Goal: Navigation & Orientation: Find specific page/section

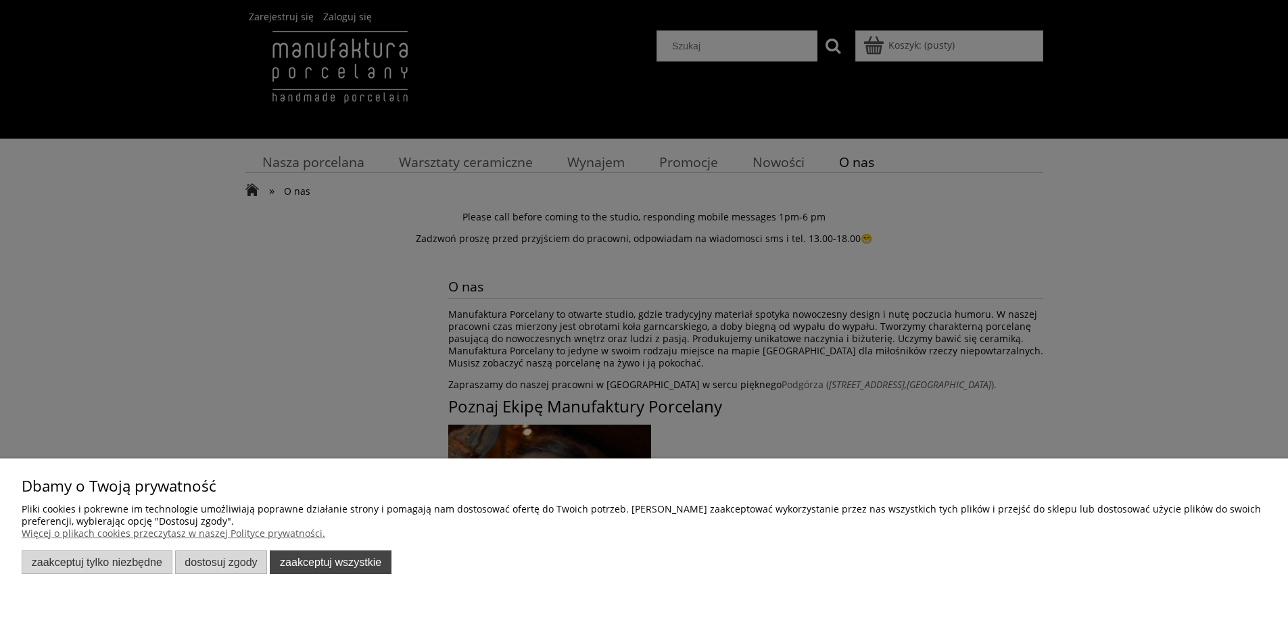
click at [310, 567] on button "Zaakceptuj wszystkie" at bounding box center [331, 562] width 122 height 24
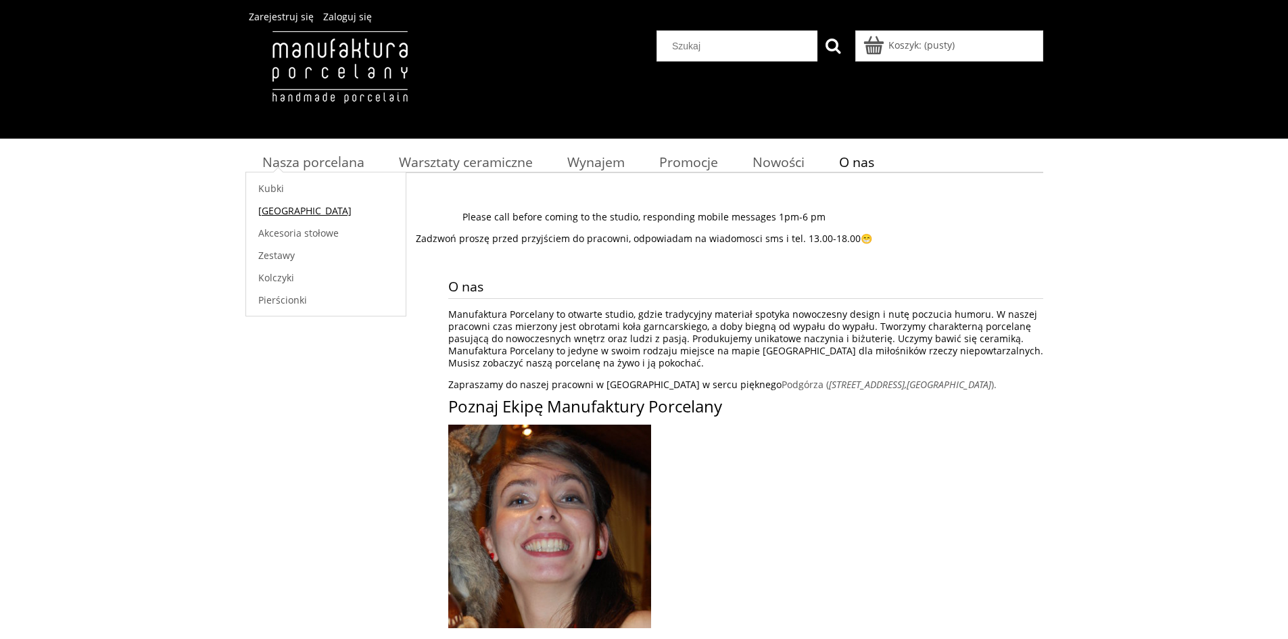
click at [279, 207] on span "[GEOGRAPHIC_DATA]" at bounding box center [304, 210] width 93 height 13
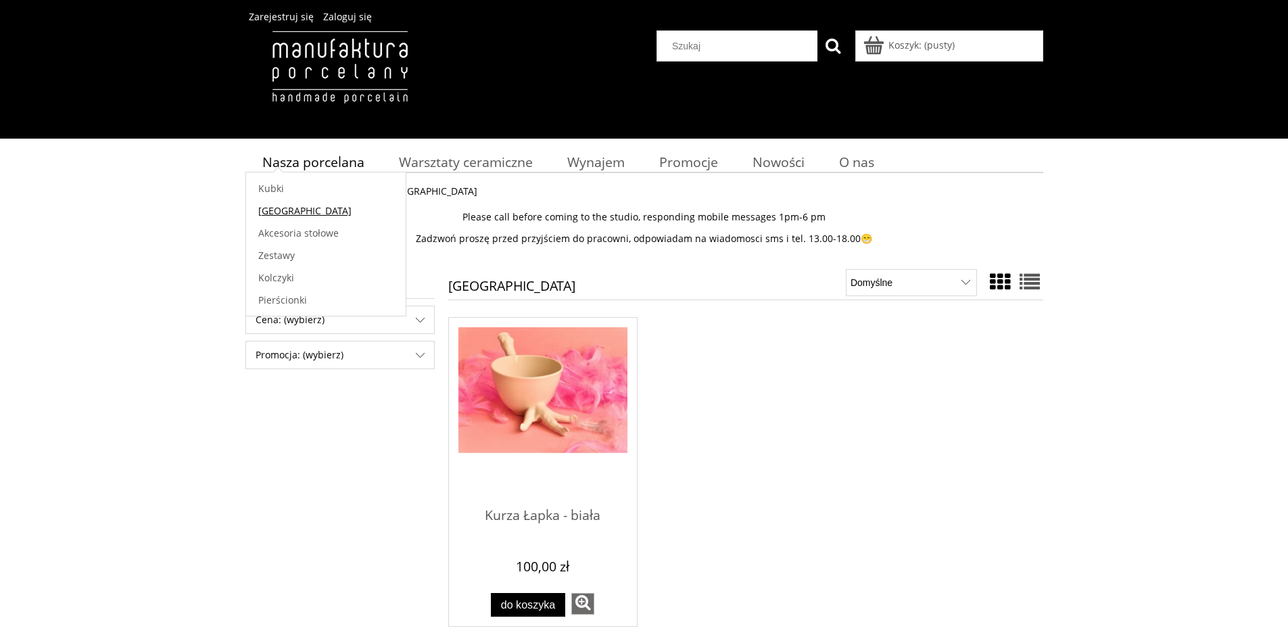
click at [281, 207] on span "[GEOGRAPHIC_DATA]" at bounding box center [304, 210] width 93 height 13
click at [304, 167] on span "Nasza porcelana" at bounding box center [313, 162] width 102 height 18
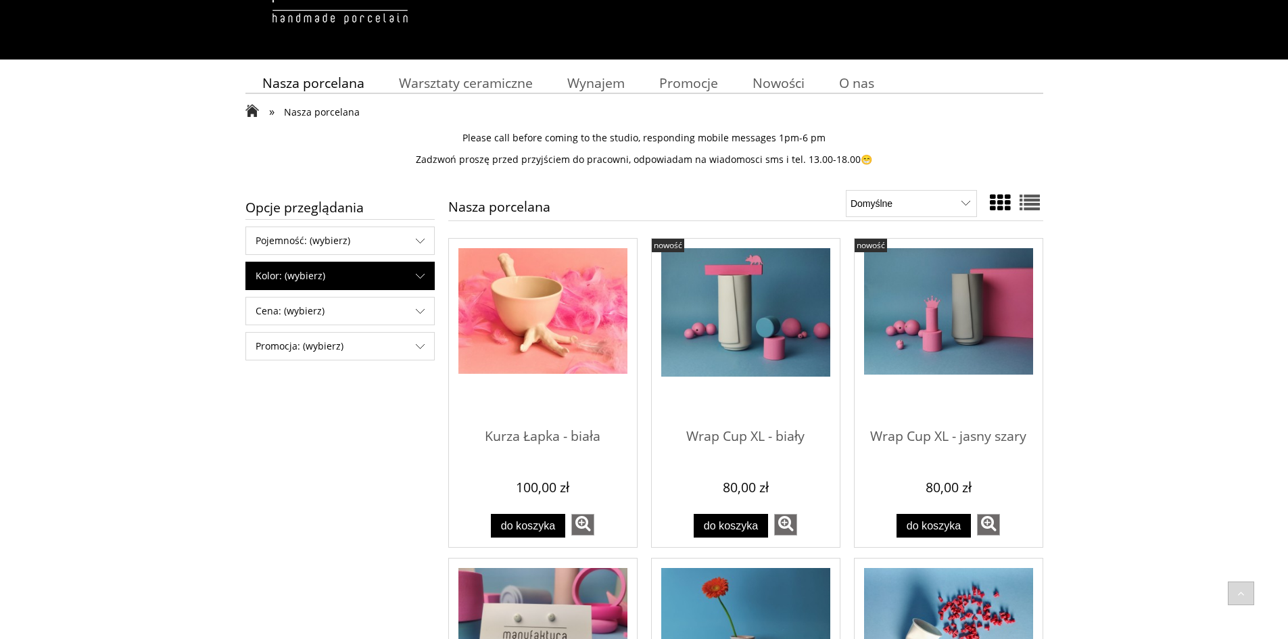
scroll to position [68, 0]
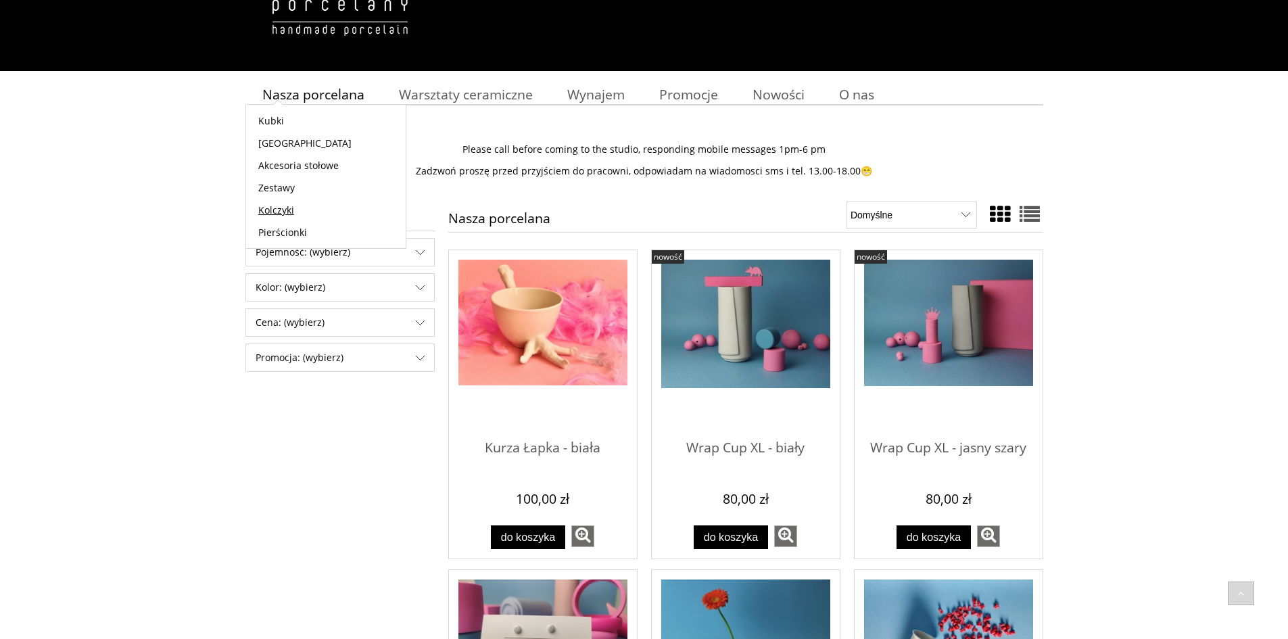
click at [270, 210] on span "Kolczyki" at bounding box center [276, 209] width 36 height 13
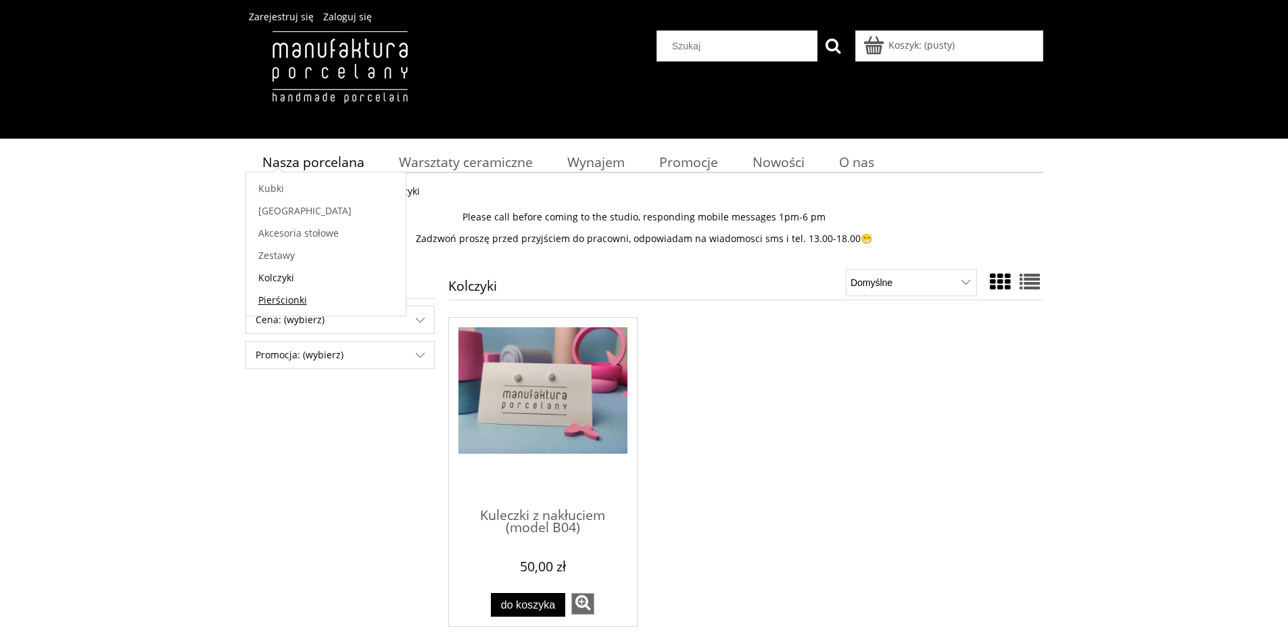
click at [271, 301] on span "Pierścionki" at bounding box center [282, 299] width 49 height 13
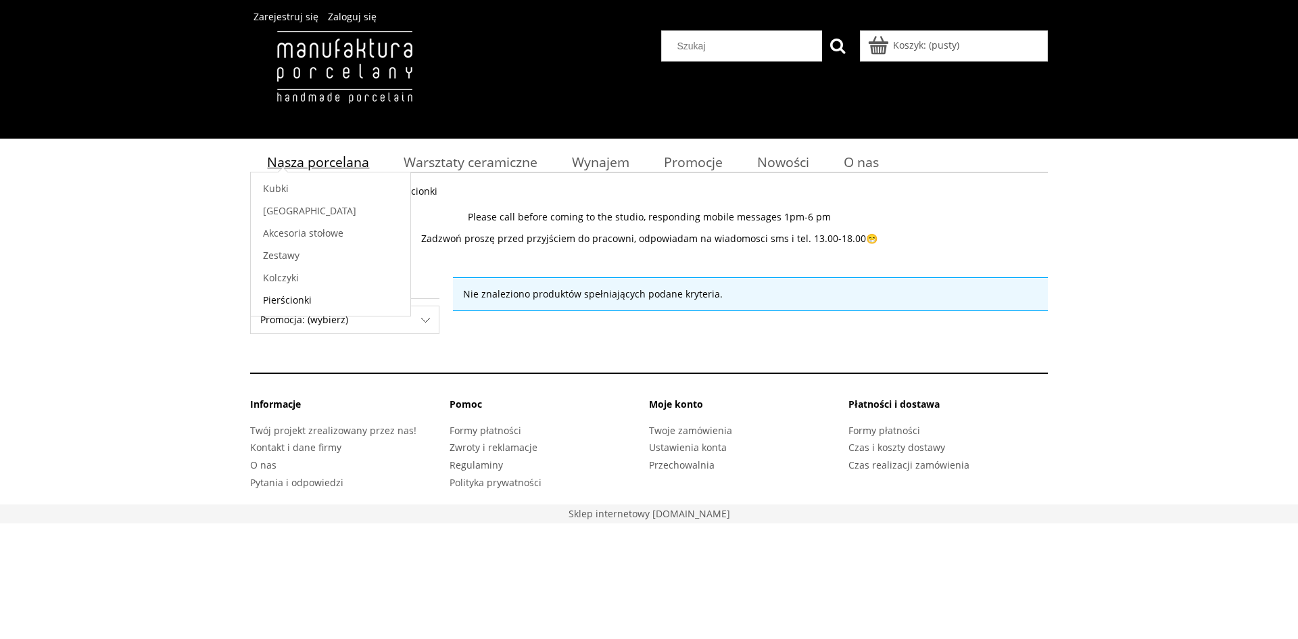
click at [318, 160] on span "Nasza porcelana" at bounding box center [318, 162] width 102 height 18
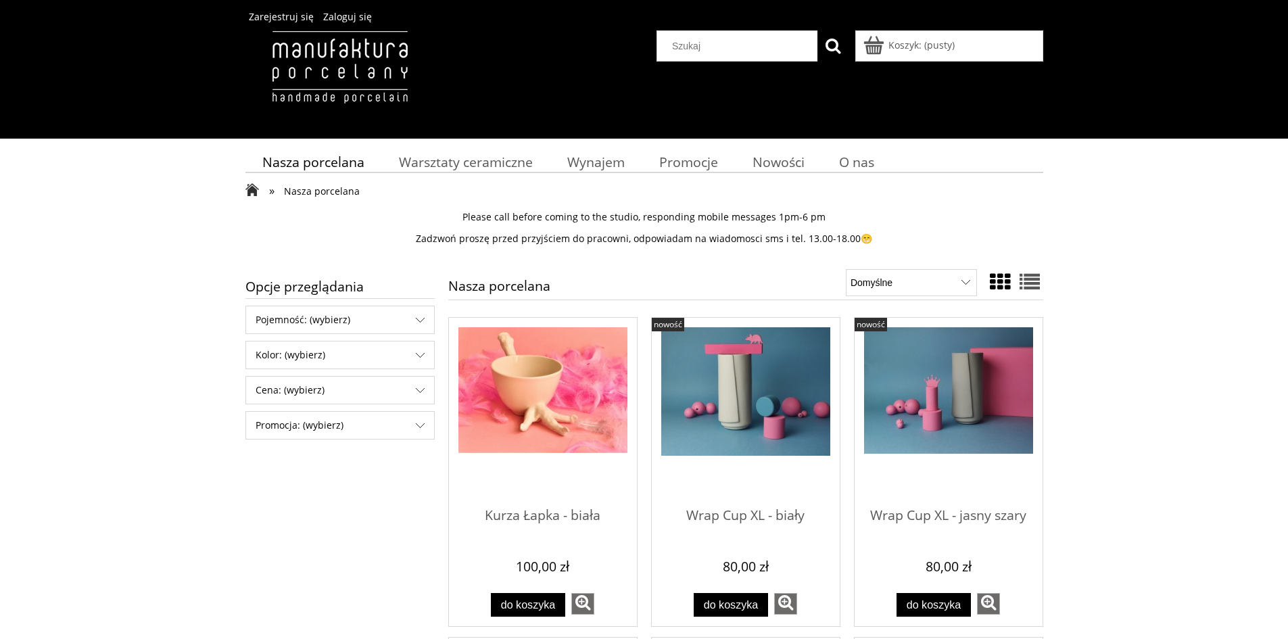
click at [318, 160] on span "Nasza porcelana" at bounding box center [313, 162] width 102 height 18
click at [294, 230] on span "Akcesoria stołowe" at bounding box center [298, 232] width 80 height 13
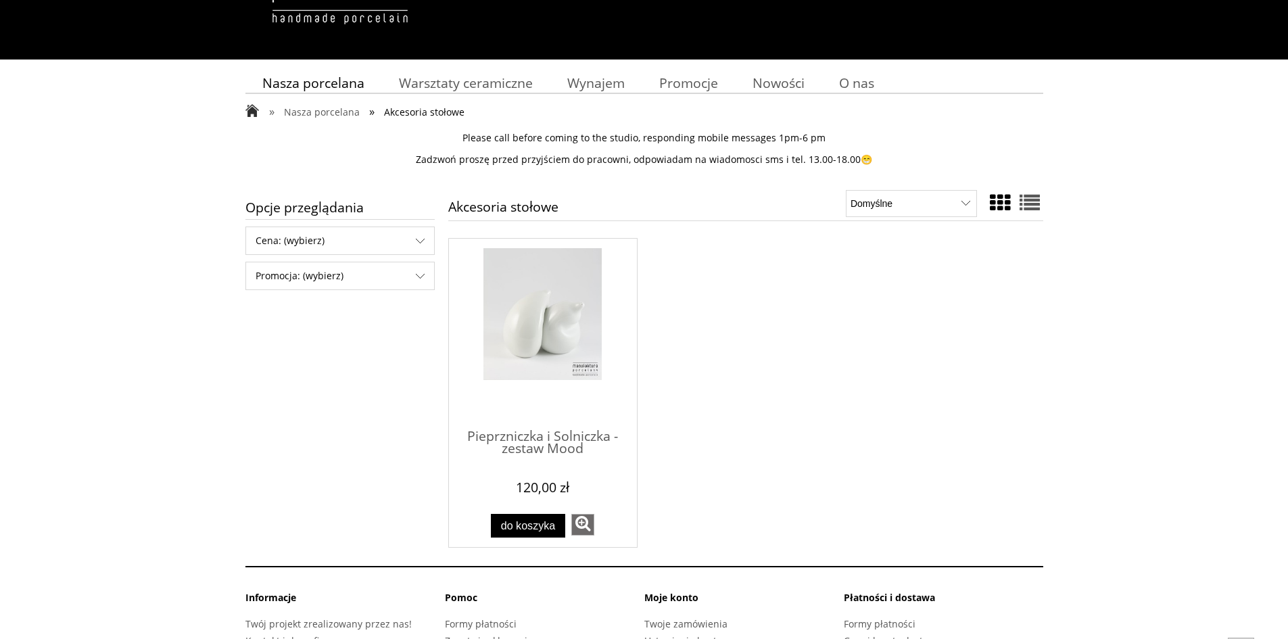
scroll to position [157, 0]
